Goal: Task Accomplishment & Management: Use online tool/utility

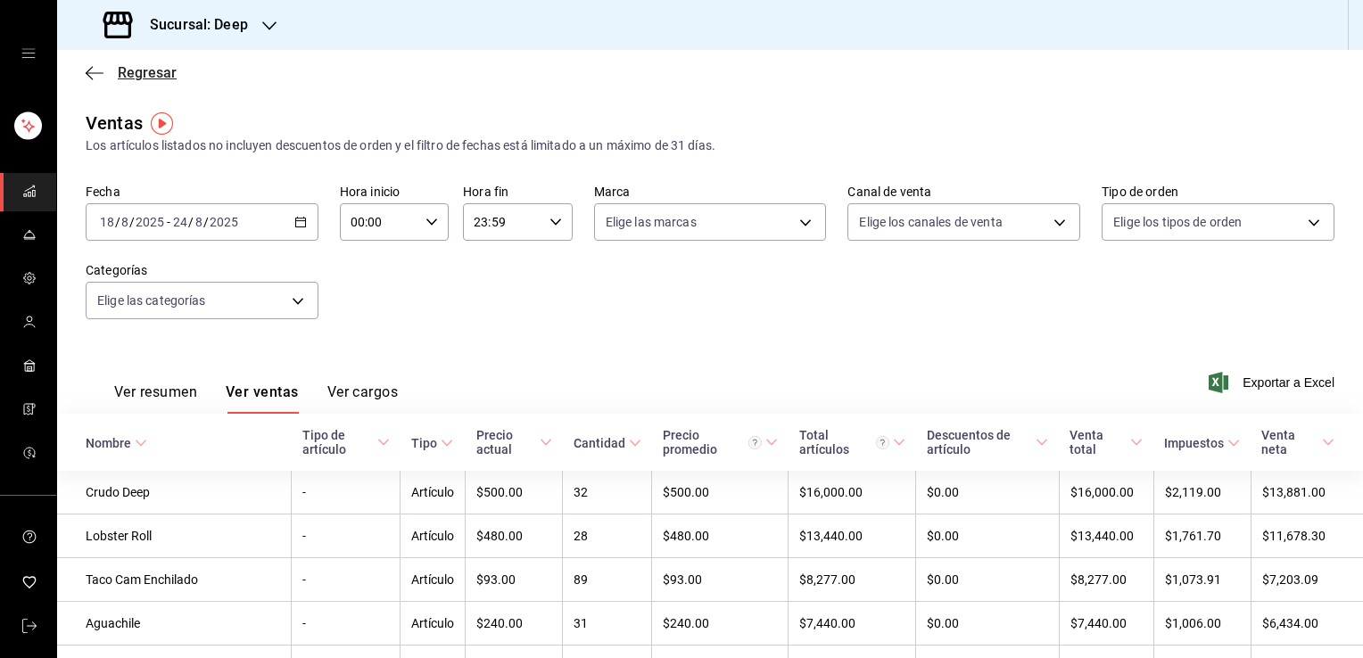
click at [143, 79] on span "Regresar" at bounding box center [147, 72] width 59 height 17
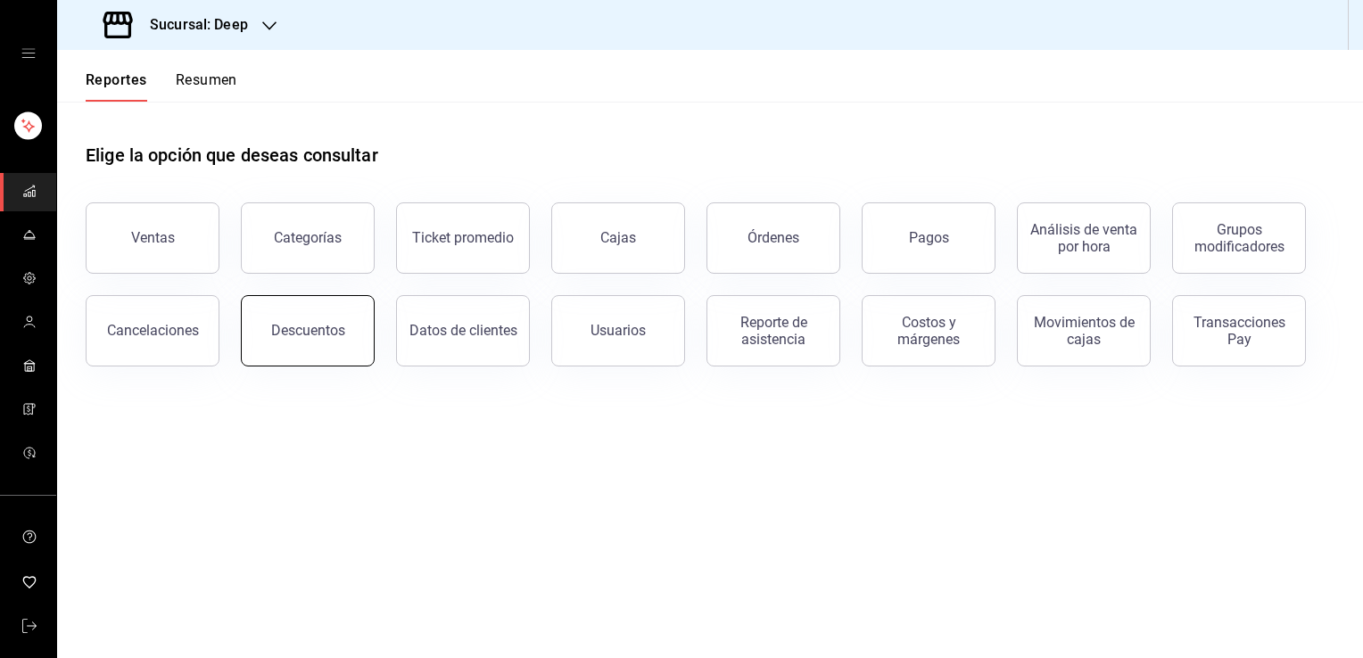
click at [320, 337] on div "Descuentos" at bounding box center [308, 330] width 74 height 17
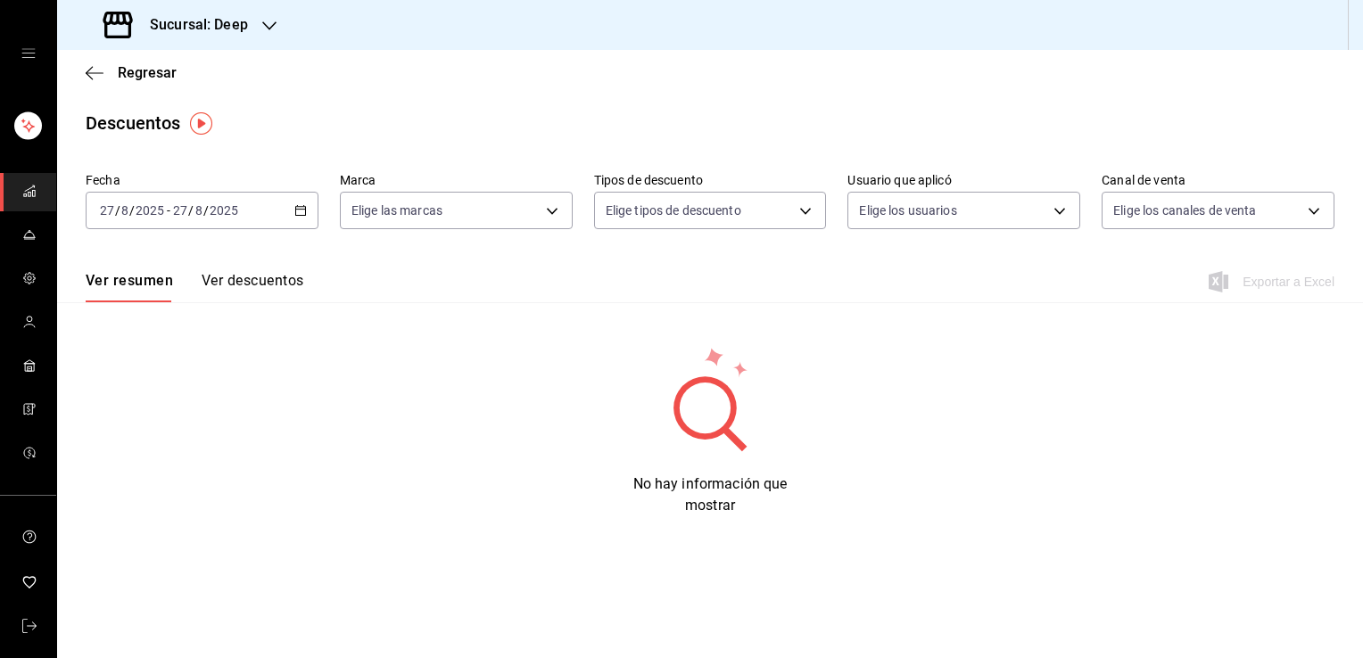
click at [253, 215] on div "[DATE] [DATE] - [DATE] [DATE]" at bounding box center [202, 210] width 233 height 37
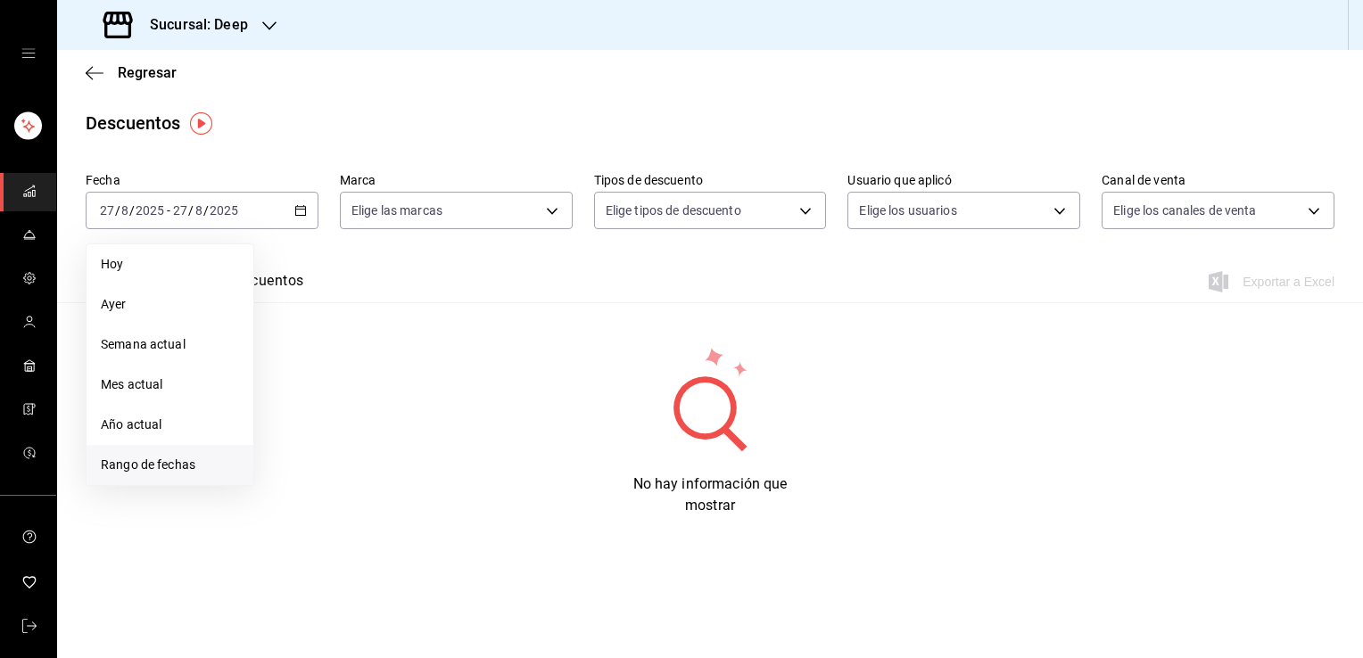
click at [186, 457] on span "Rango de fechas" at bounding box center [170, 465] width 138 height 19
click at [288, 441] on abbr "18" at bounding box center [291, 447] width 12 height 12
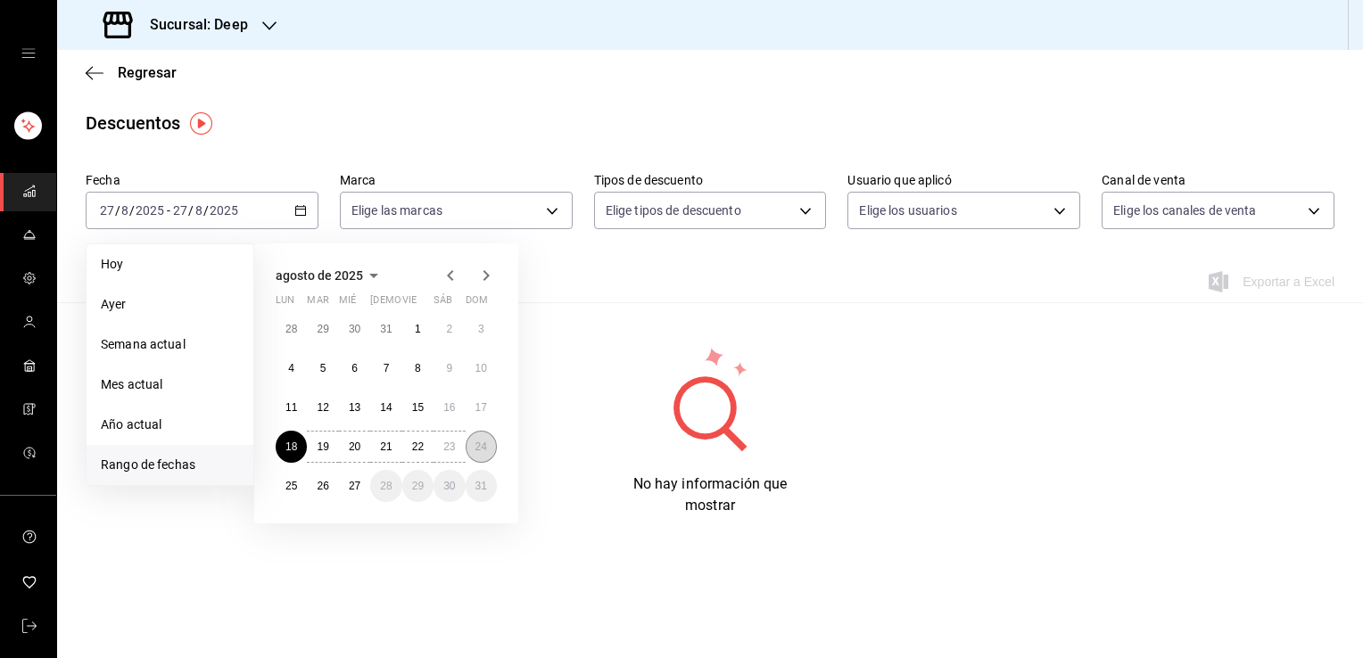
click at [484, 441] on abbr "24" at bounding box center [482, 447] width 12 height 12
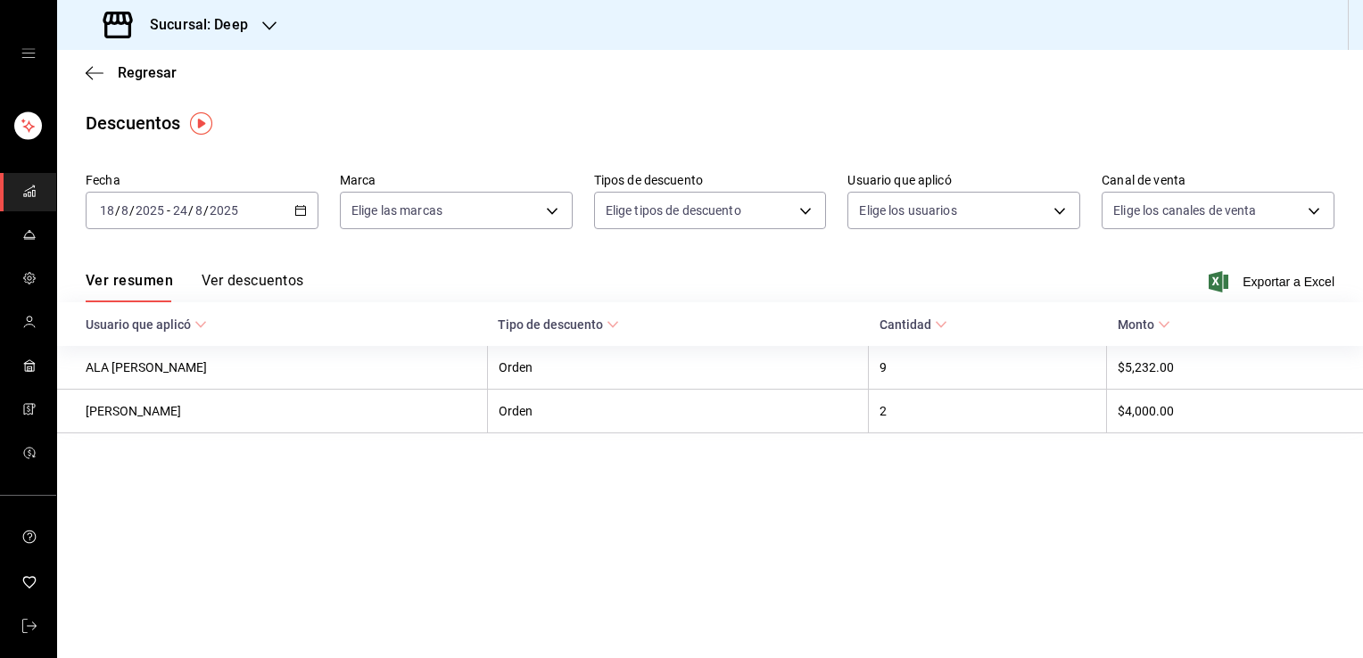
click at [280, 287] on button "Ver descuentos" at bounding box center [253, 287] width 102 height 30
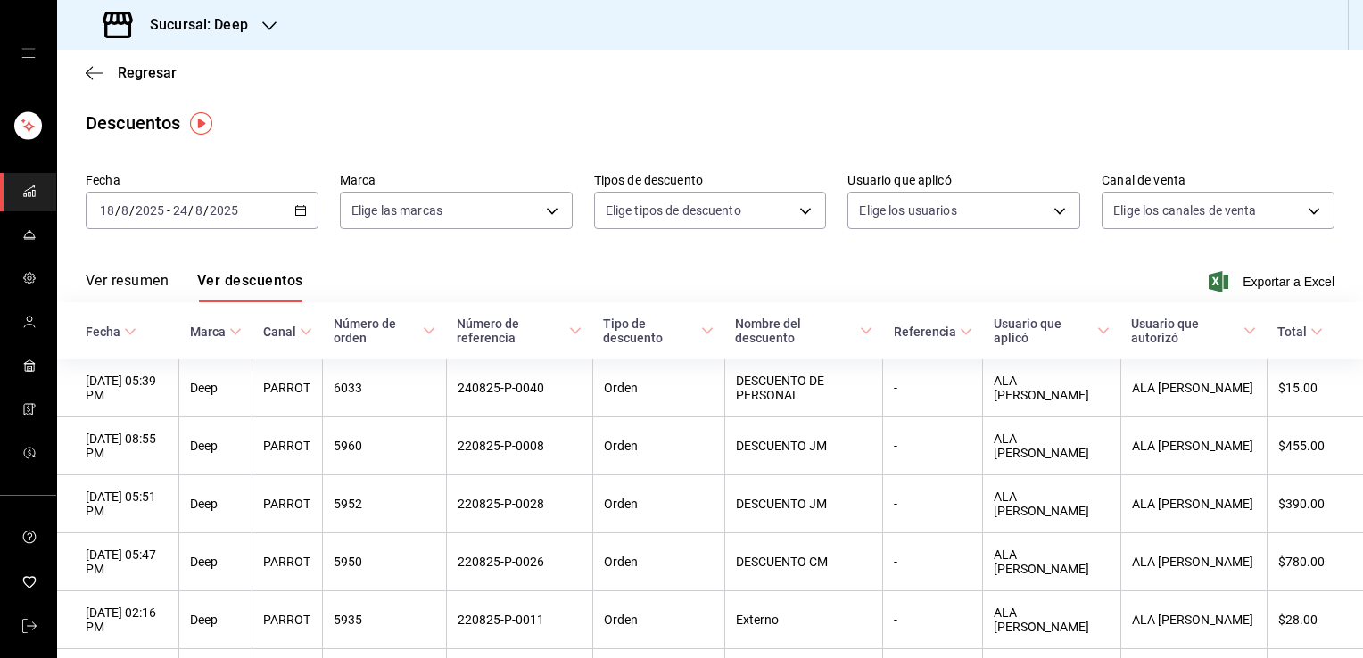
click at [1270, 293] on div "Ver resumen Ver descuentos Exportar a Excel" at bounding box center [710, 277] width 1306 height 52
click at [1269, 283] on span "Exportar a Excel" at bounding box center [1273, 281] width 122 height 21
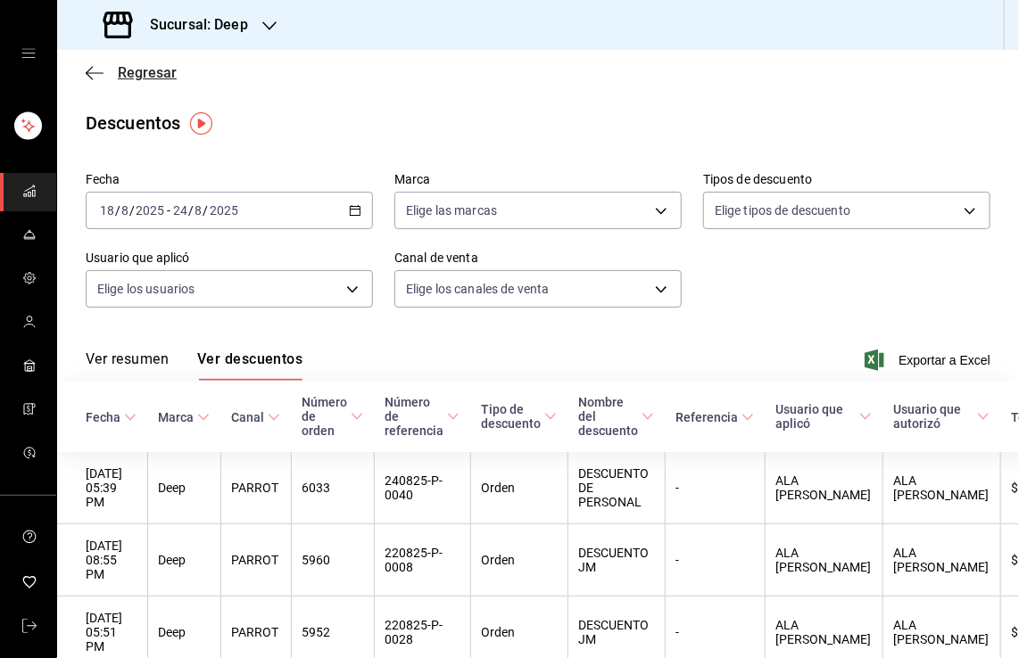
click at [168, 77] on span "Regresar" at bounding box center [147, 72] width 59 height 17
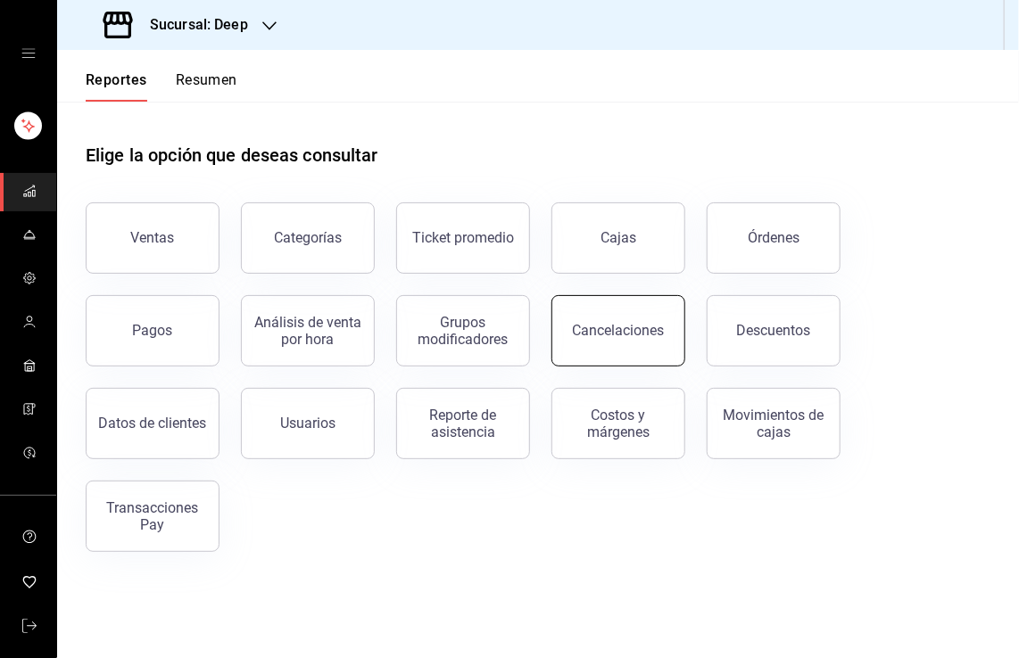
click at [622, 342] on button "Cancelaciones" at bounding box center [618, 330] width 134 height 71
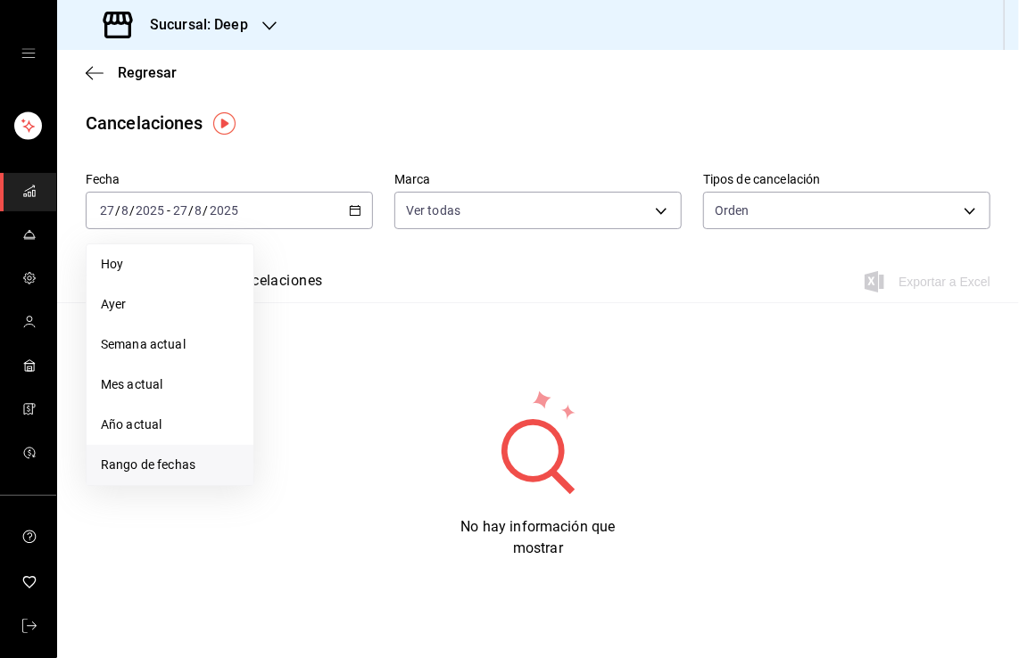
click at [160, 476] on li "Rango de fechas" at bounding box center [170, 465] width 167 height 40
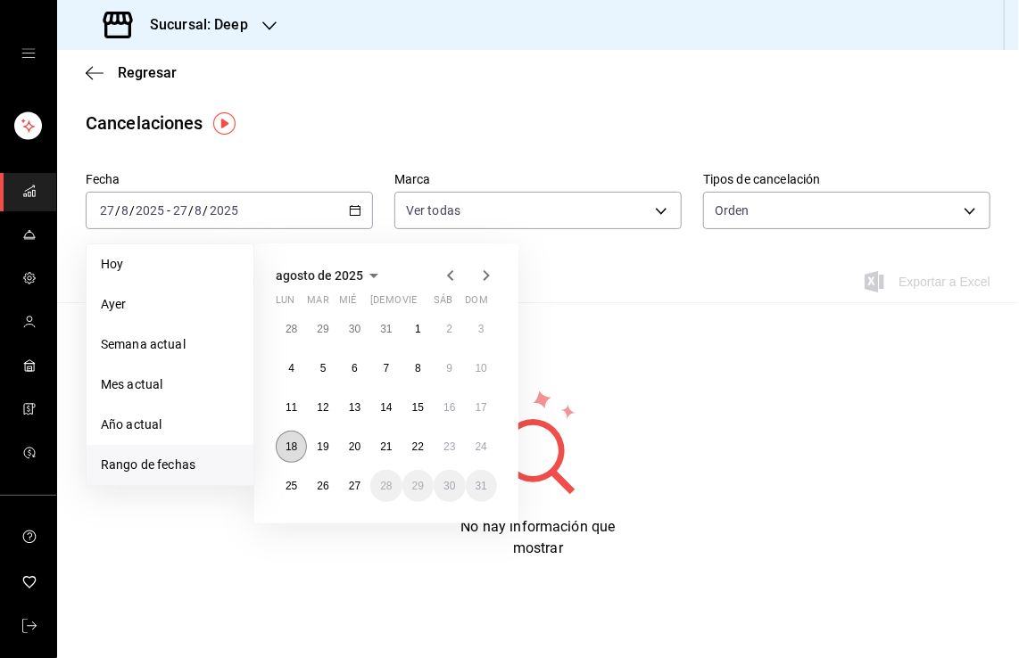
click at [295, 444] on abbr "18" at bounding box center [291, 447] width 12 height 12
click at [486, 448] on abbr "24" at bounding box center [482, 447] width 12 height 12
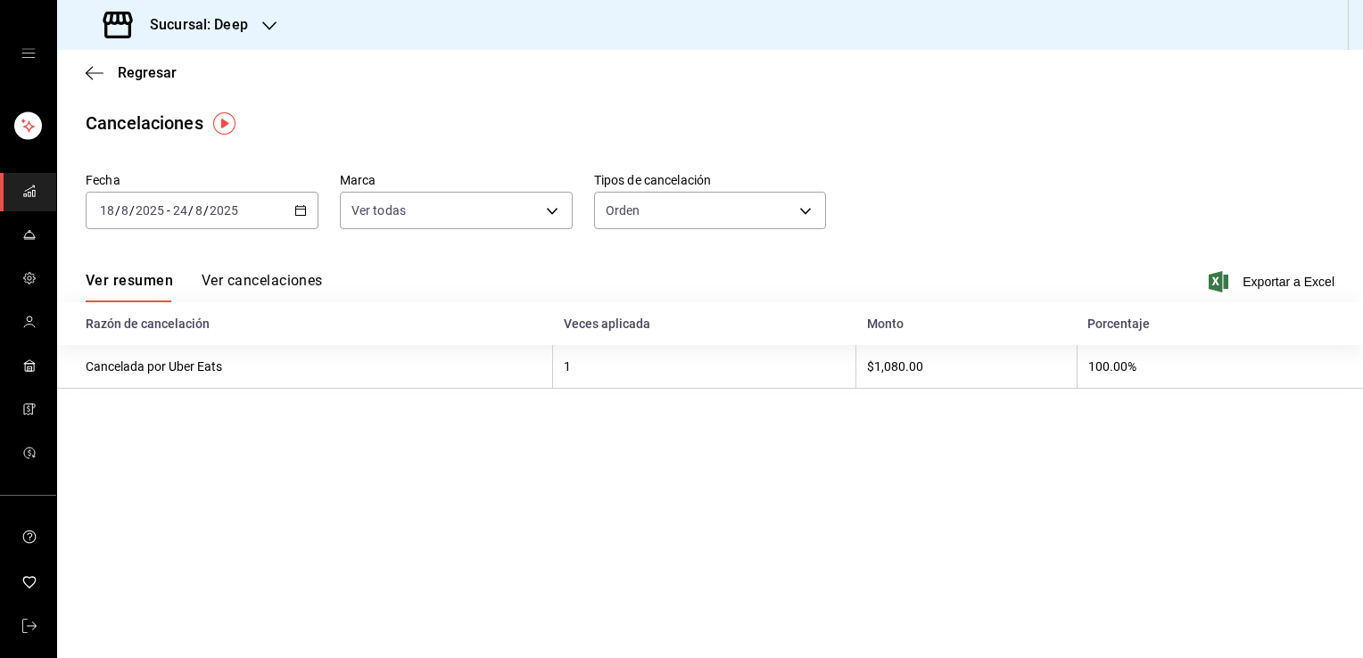
click at [674, 230] on div "Fecha [DATE] [DATE] - [DATE] [DATE] Marca Ver todas [object Object] Tipos de ca…" at bounding box center [710, 208] width 1249 height 86
click at [679, 223] on body "Sucursal: Deep Regresar Cancelaciones Fecha [DATE] [DATE] - [DATE] [DATE] Marca…" at bounding box center [681, 329] width 1363 height 658
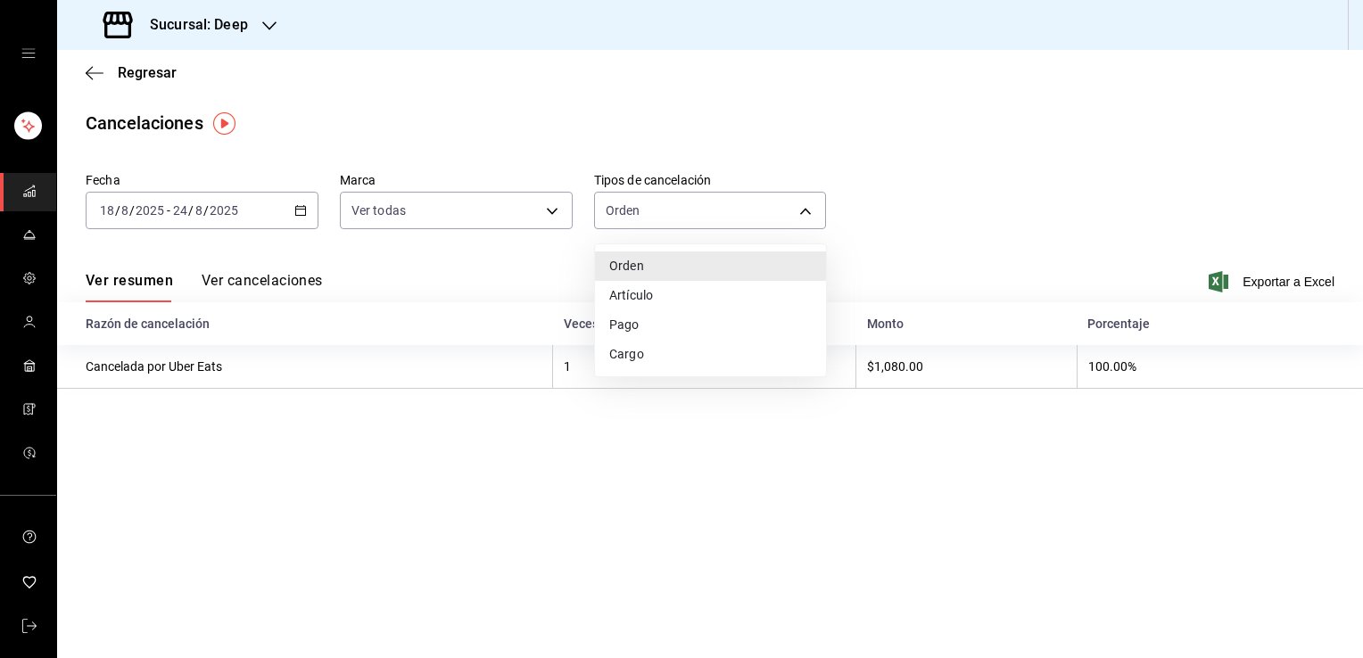
click at [664, 290] on li "Artículo" at bounding box center [710, 295] width 231 height 29
type input "ORDER_ITEM"
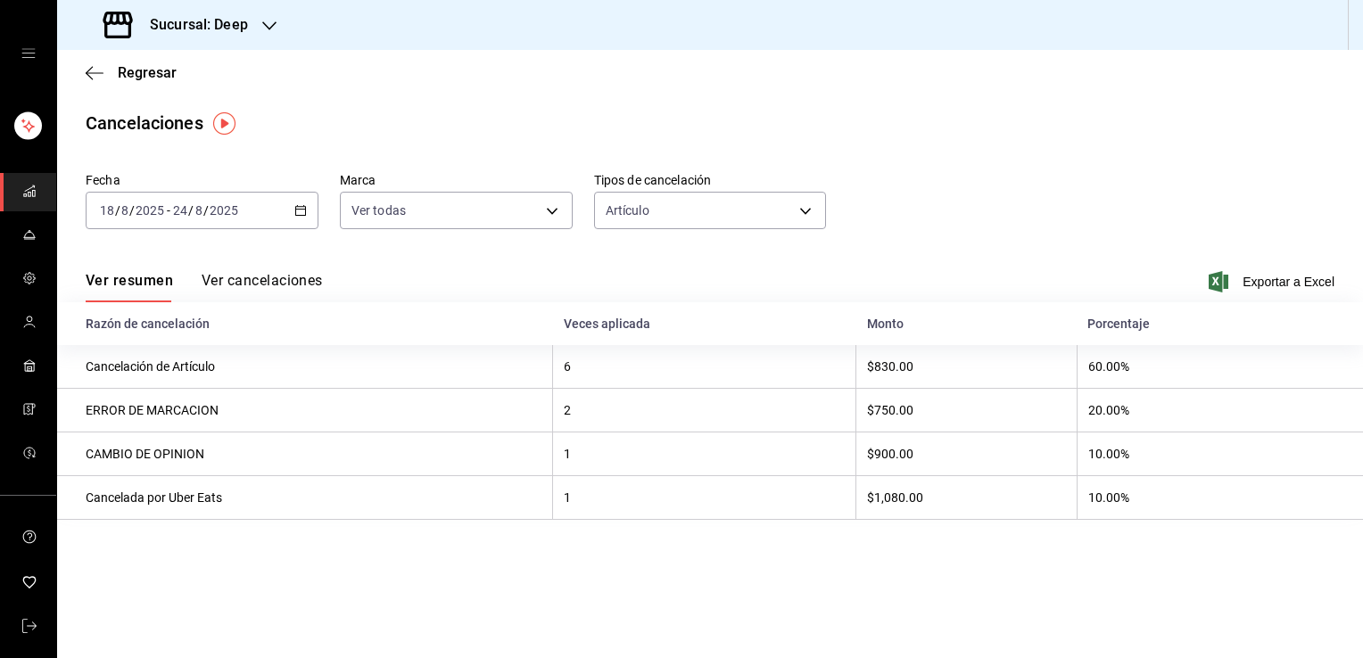
click at [314, 283] on button "Ver cancelaciones" at bounding box center [262, 287] width 121 height 30
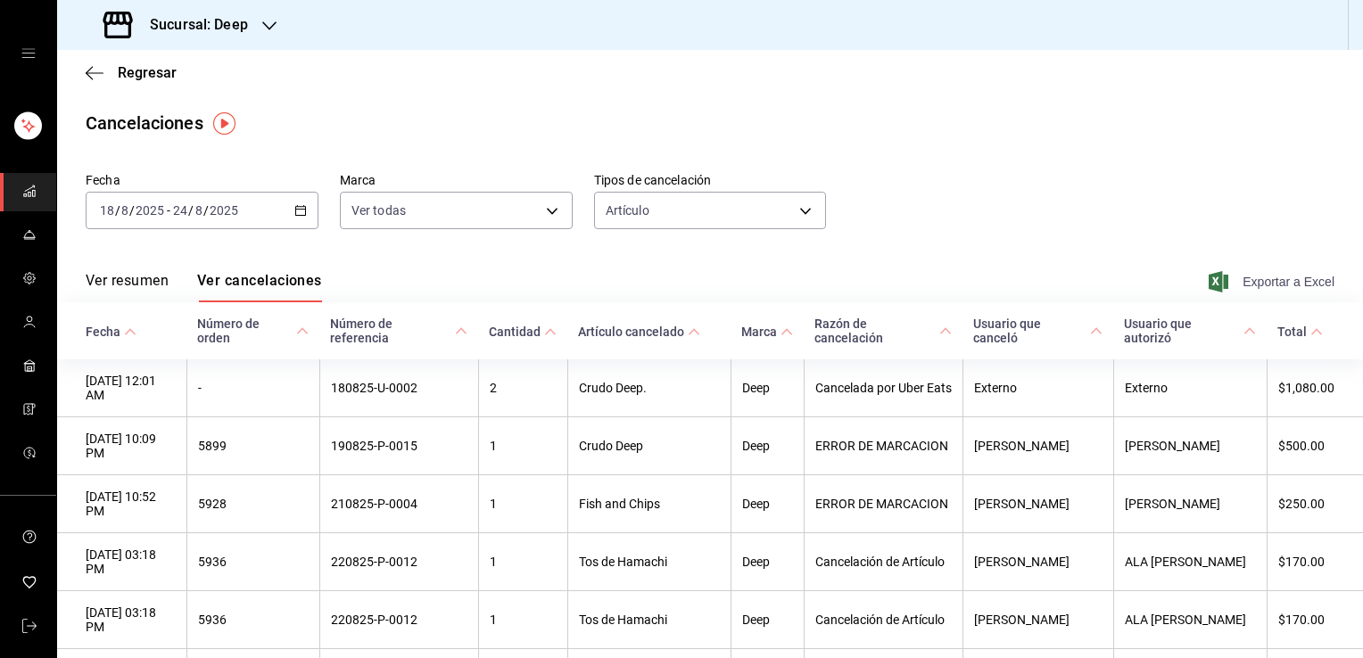
click at [1242, 280] on span "Exportar a Excel" at bounding box center [1273, 281] width 122 height 21
click at [155, 69] on span "Regresar" at bounding box center [147, 72] width 59 height 17
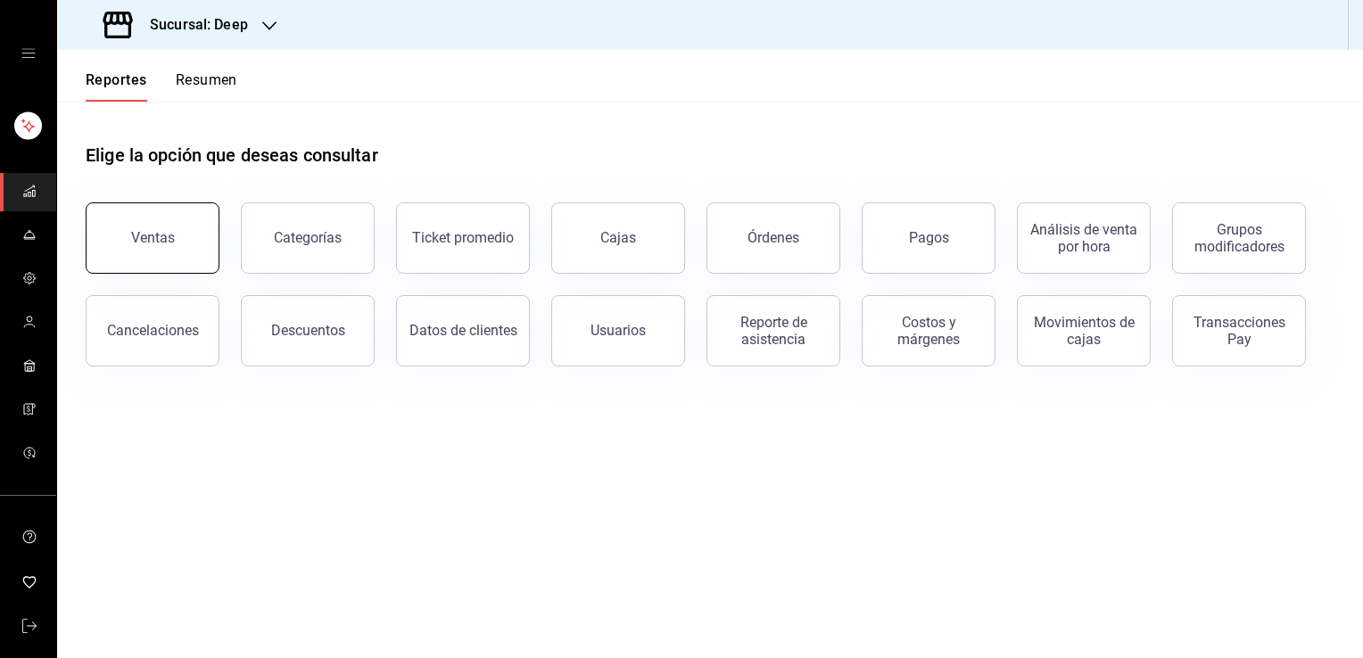
click at [189, 258] on button "Ventas" at bounding box center [153, 238] width 134 height 71
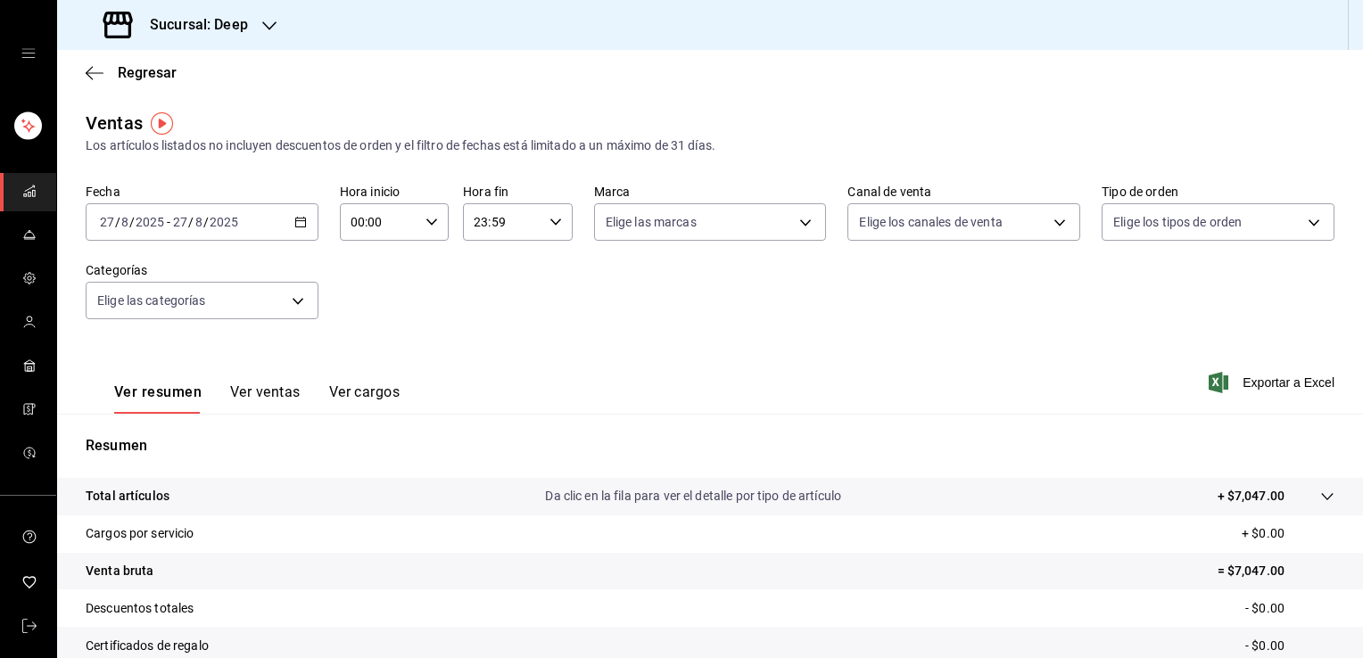
click at [252, 227] on div "[DATE] [DATE] - [DATE] [DATE]" at bounding box center [202, 221] width 233 height 37
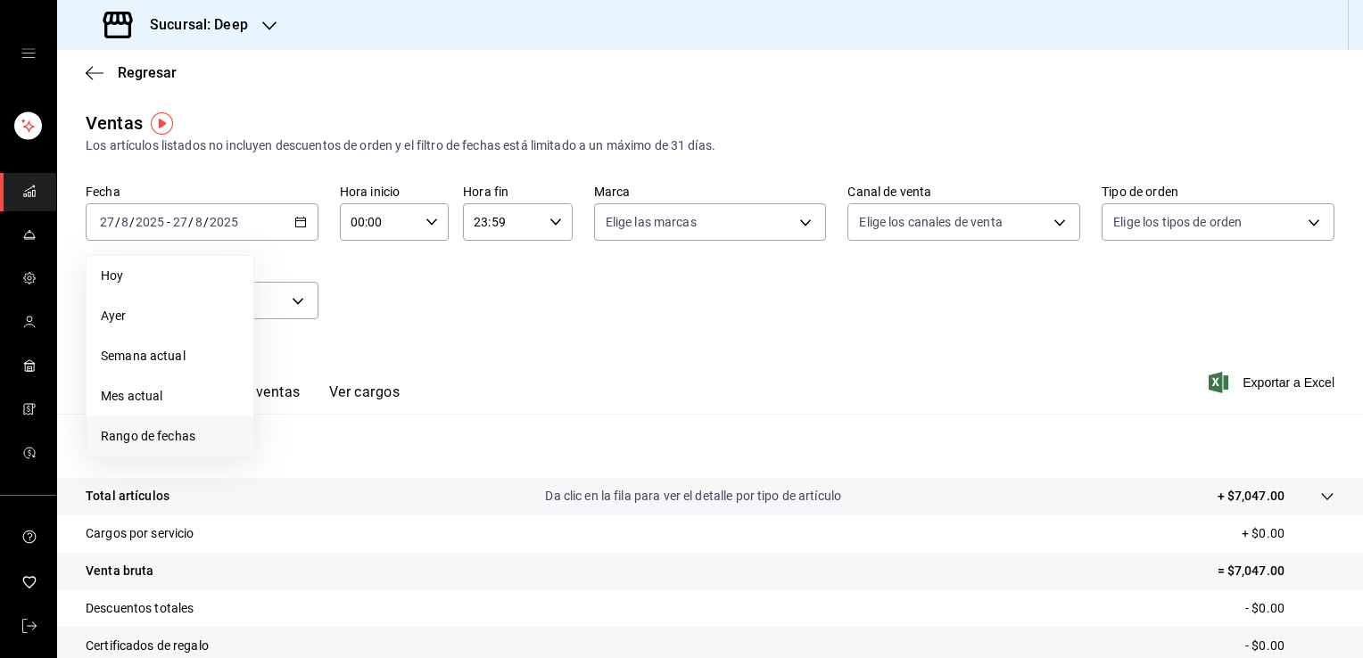
click at [157, 434] on span "Rango de fechas" at bounding box center [170, 436] width 138 height 19
click at [294, 463] on abbr "18" at bounding box center [291, 458] width 12 height 12
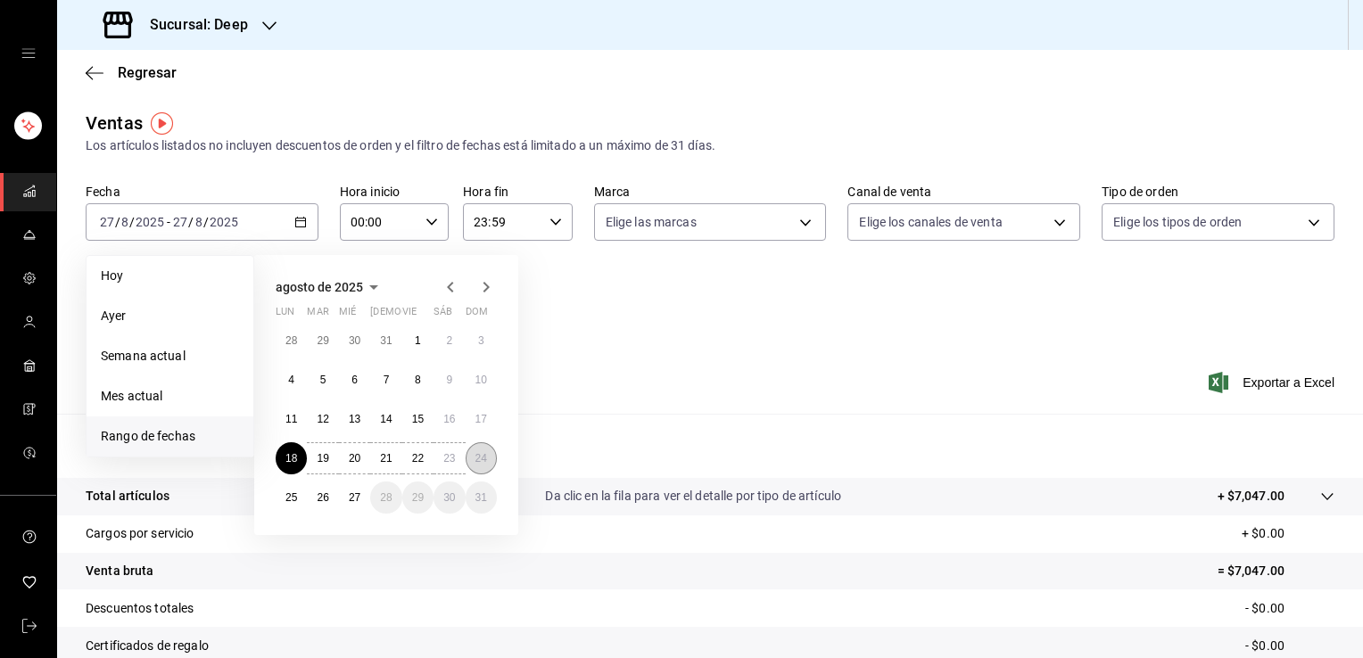
click at [488, 461] on button "24" at bounding box center [481, 459] width 31 height 32
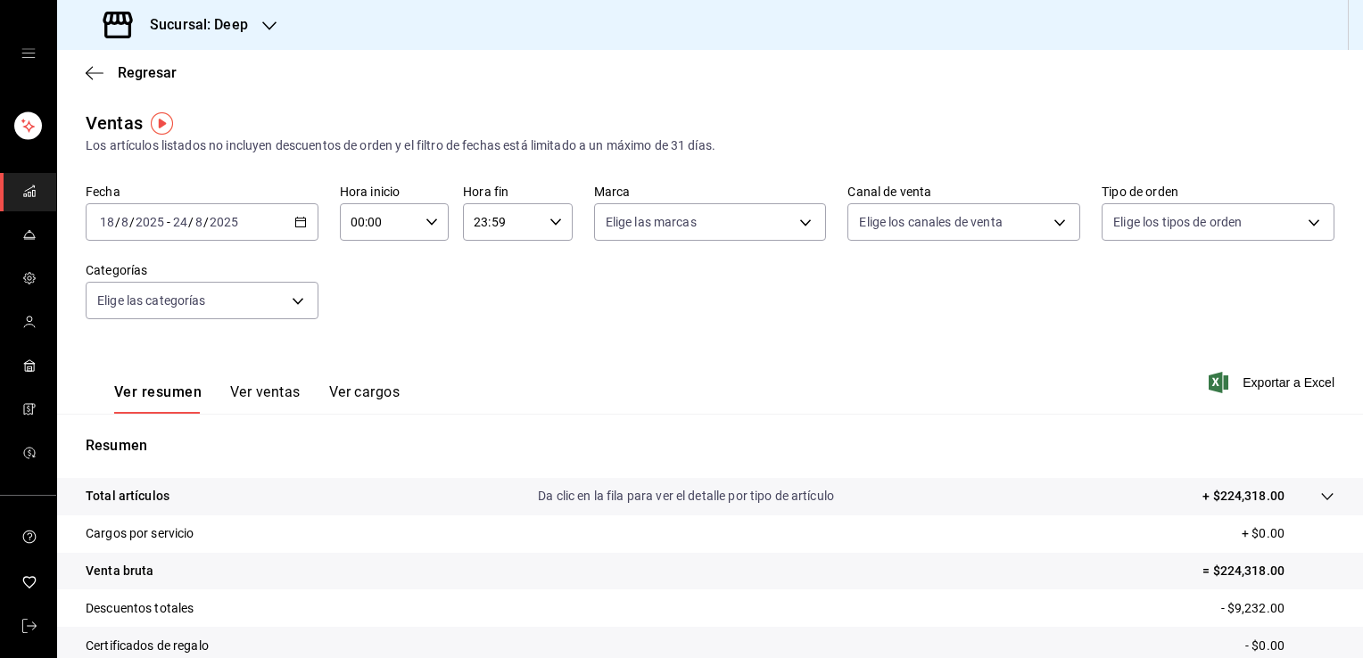
click at [280, 385] on button "Ver ventas" at bounding box center [265, 399] width 70 height 30
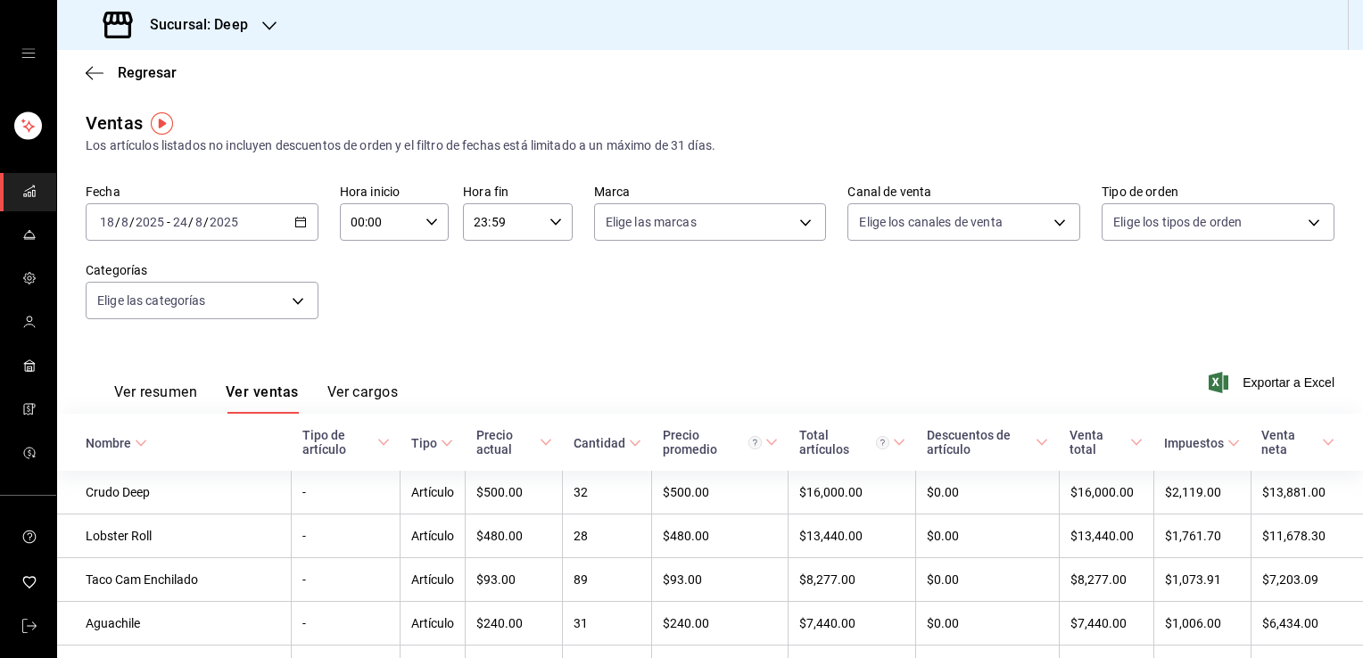
click at [1262, 383] on span "Exportar a Excel" at bounding box center [1273, 382] width 122 height 21
click at [150, 74] on span "Regresar" at bounding box center [147, 72] width 59 height 17
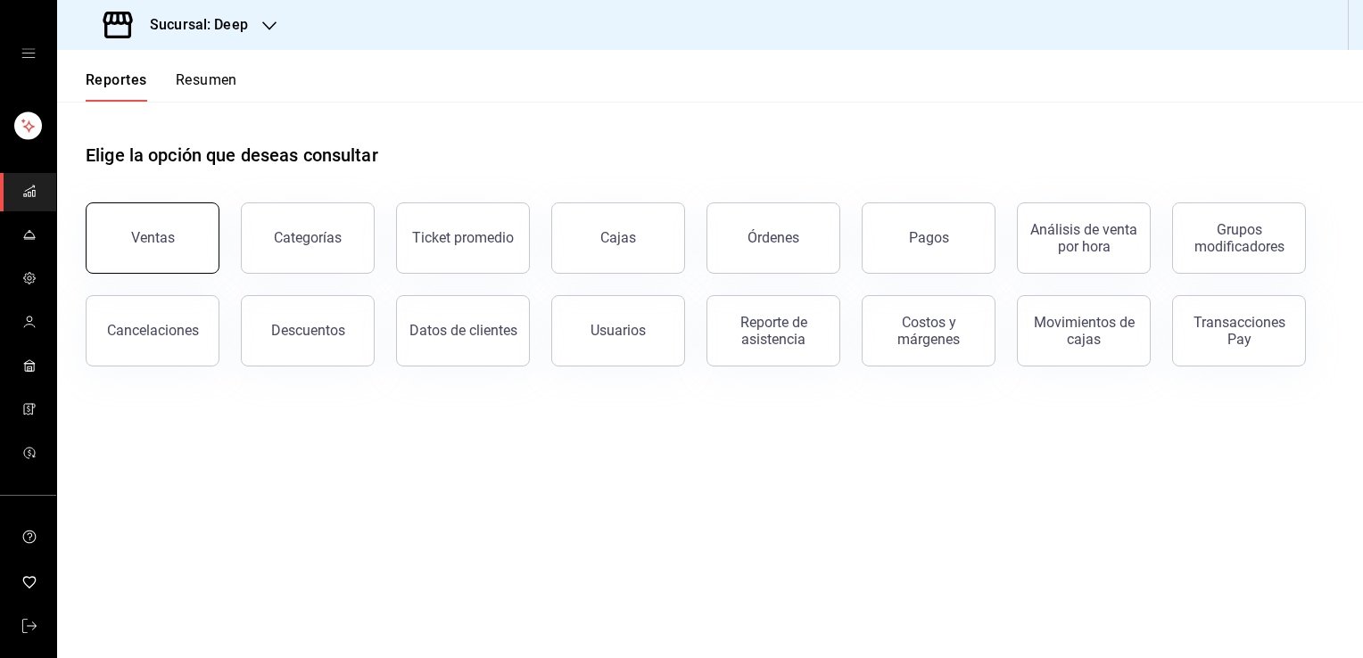
click at [162, 221] on button "Ventas" at bounding box center [153, 238] width 134 height 71
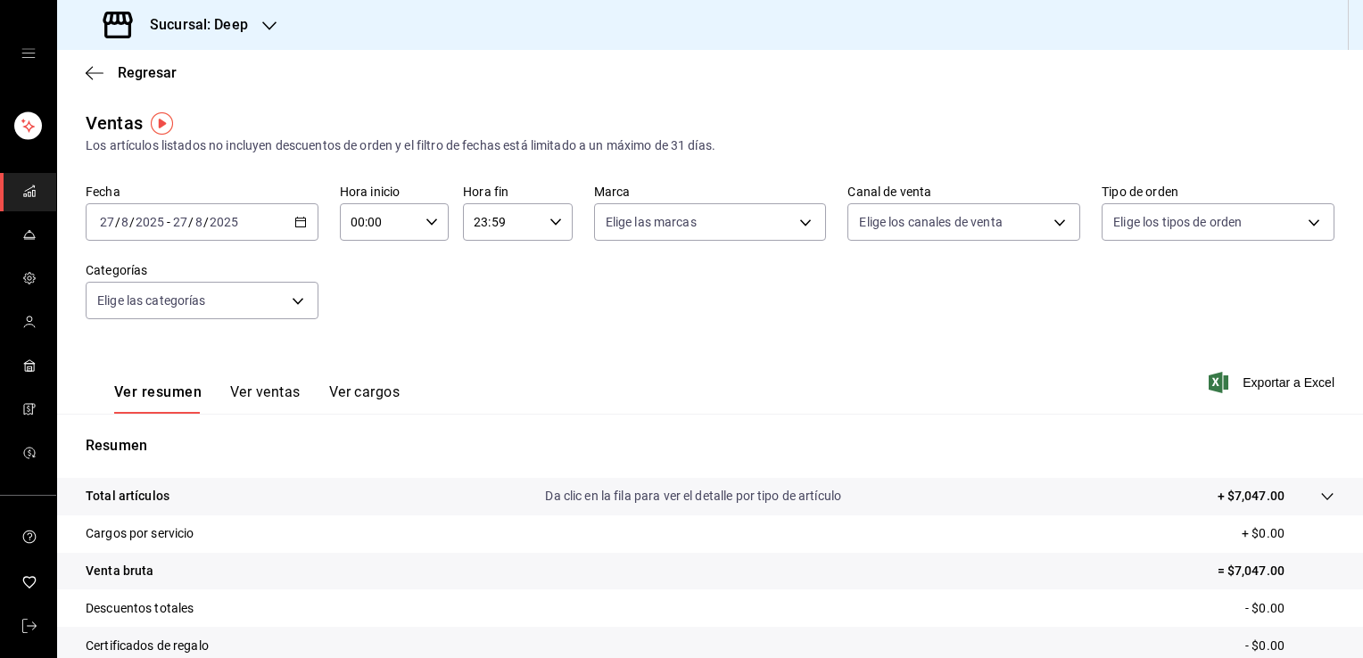
click at [263, 397] on button "Ver ventas" at bounding box center [265, 399] width 70 height 30
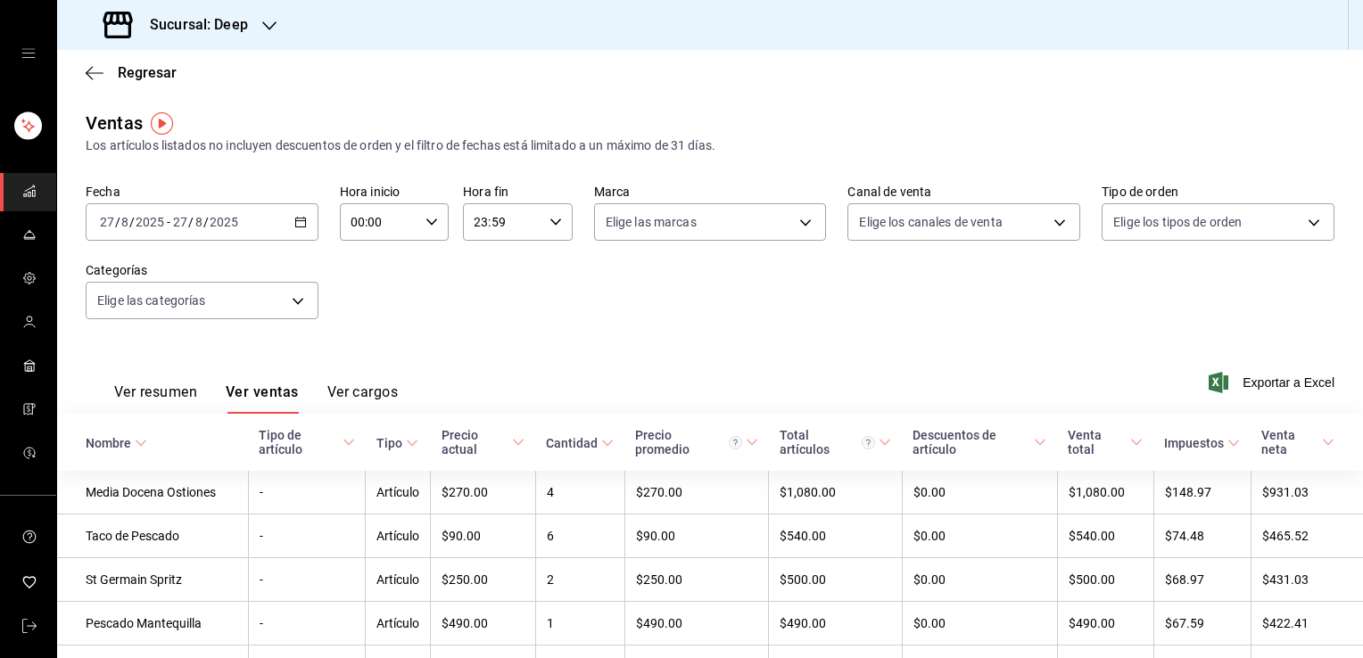
click at [261, 228] on div "[DATE] [DATE] - [DATE] [DATE]" at bounding box center [202, 221] width 233 height 37
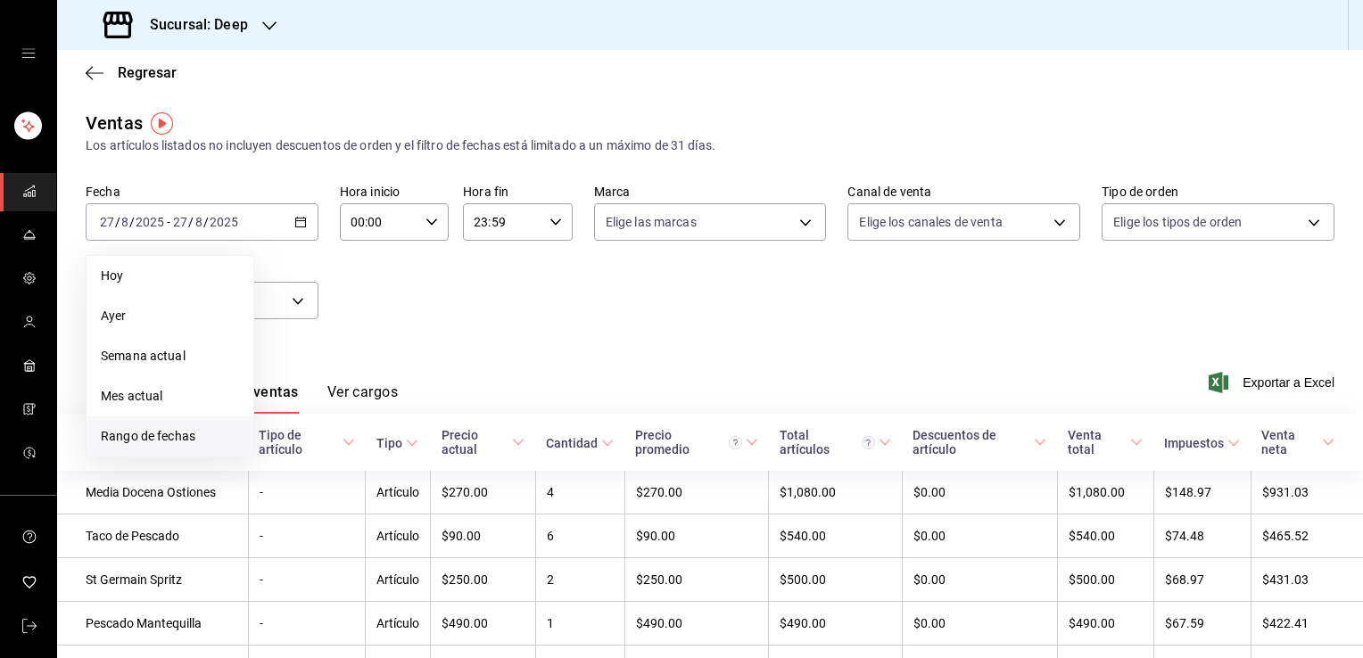
click at [171, 427] on span "Rango de fechas" at bounding box center [170, 436] width 138 height 19
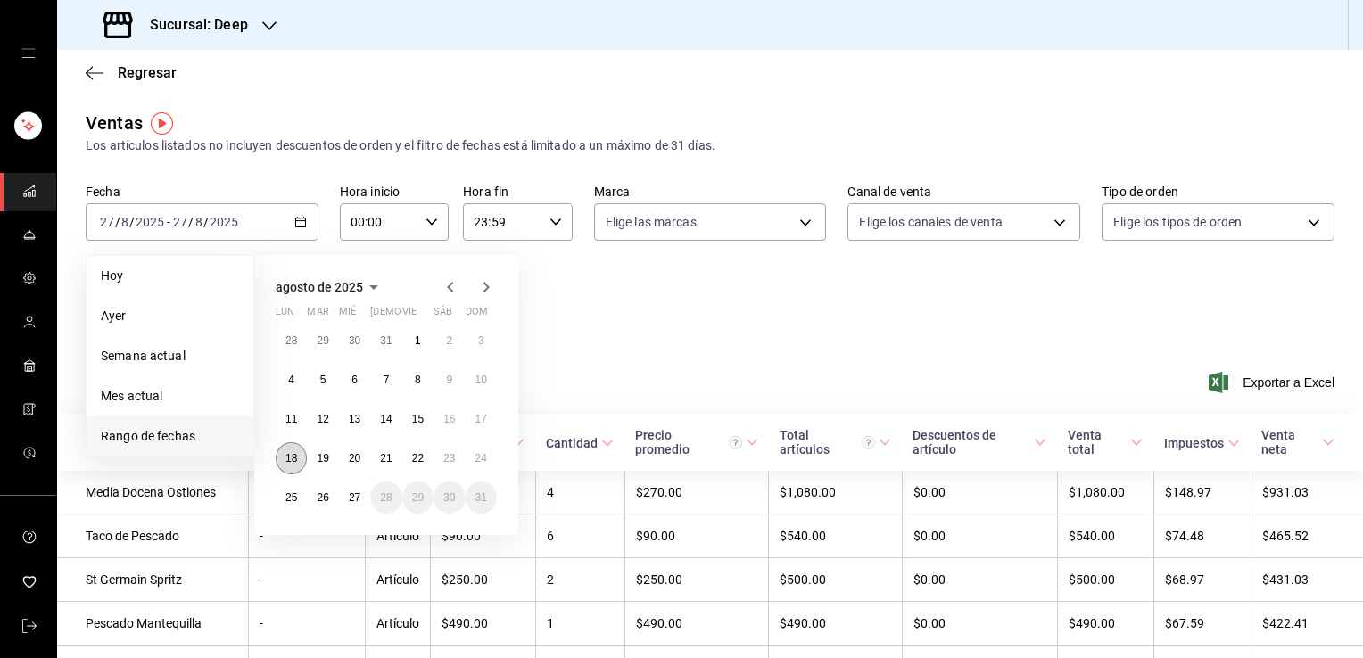
click at [294, 450] on button "18" at bounding box center [291, 459] width 31 height 32
click at [486, 452] on abbr "24" at bounding box center [482, 458] width 12 height 12
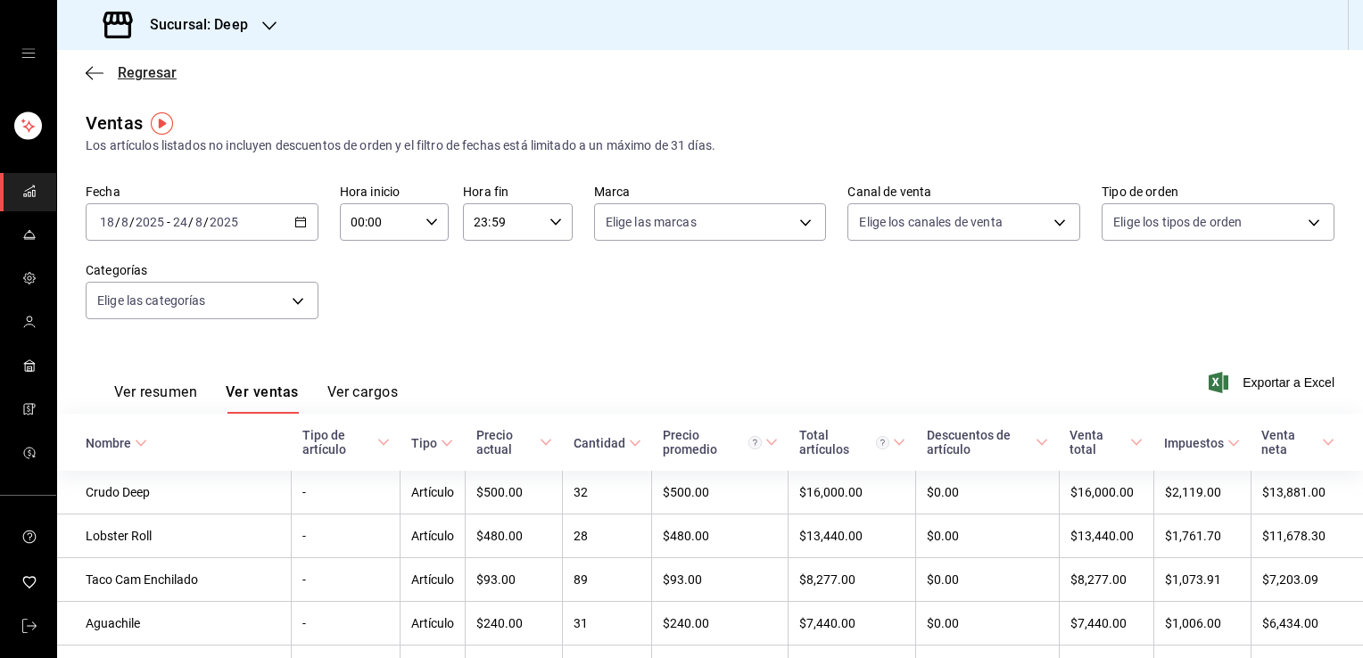
click at [153, 75] on span "Regresar" at bounding box center [147, 72] width 59 height 17
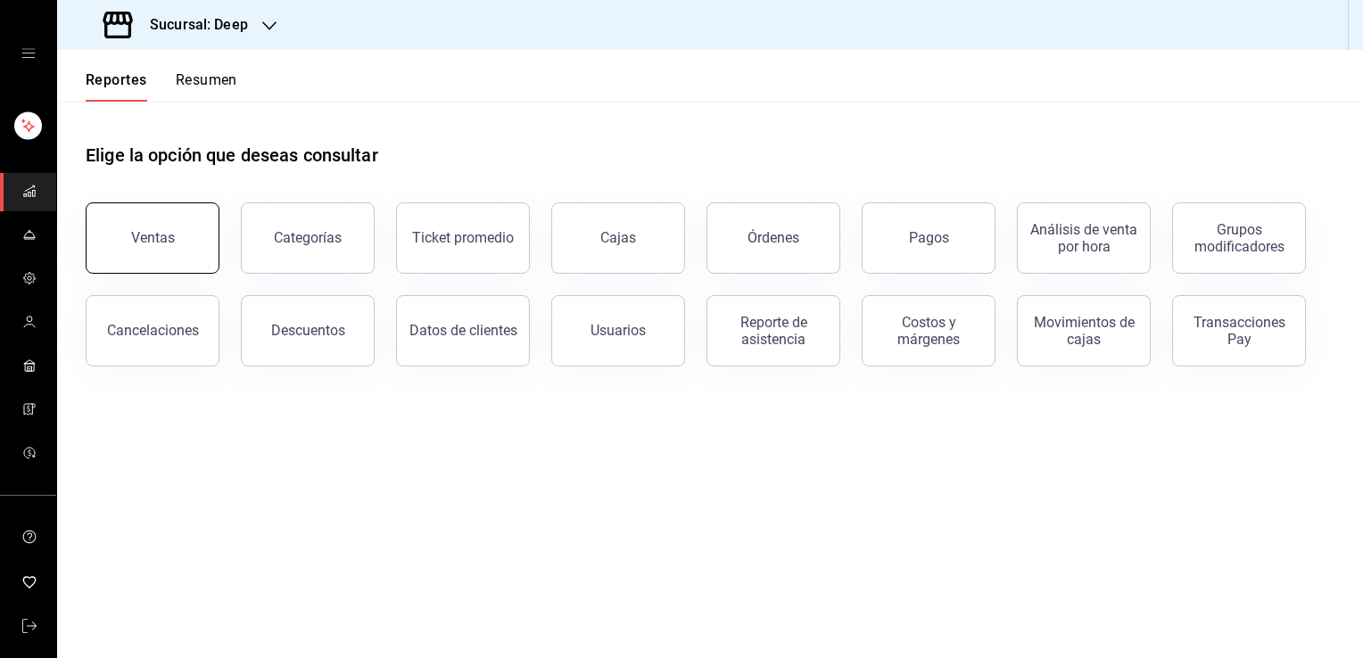
click at [161, 216] on button "Ventas" at bounding box center [153, 238] width 134 height 71
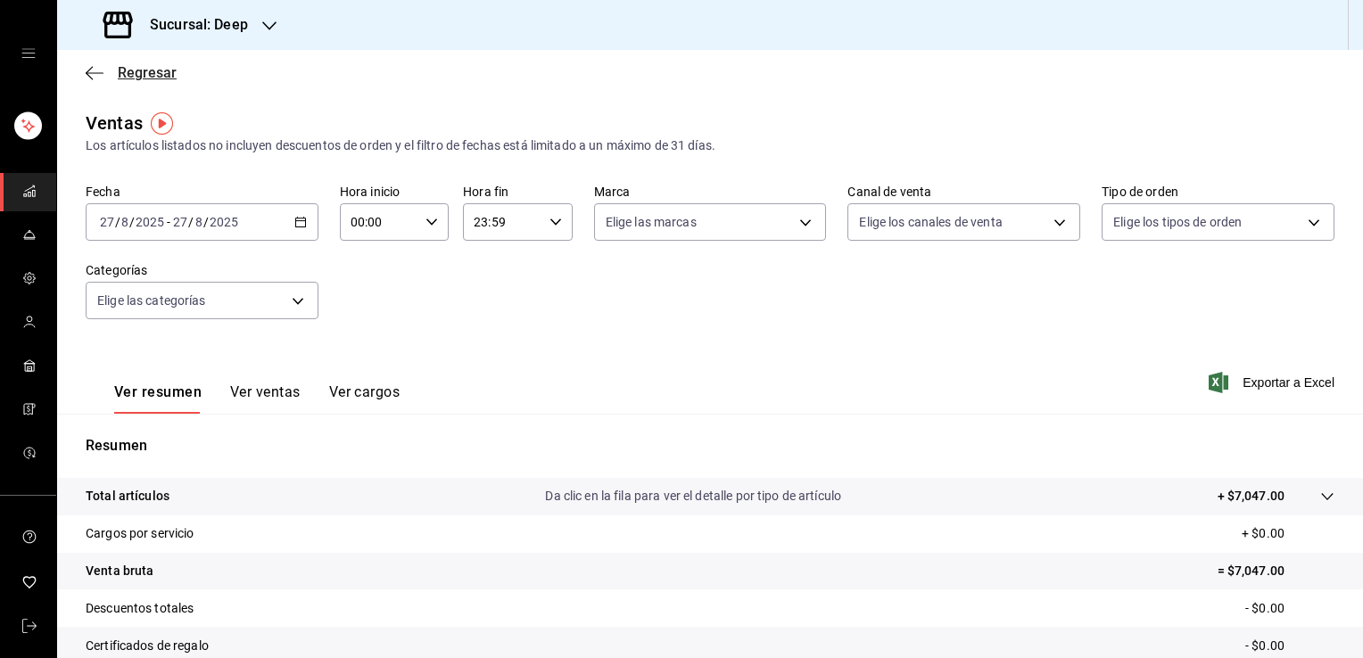
click at [155, 78] on span "Regresar" at bounding box center [147, 72] width 59 height 17
